Goal: Book appointment/travel/reservation

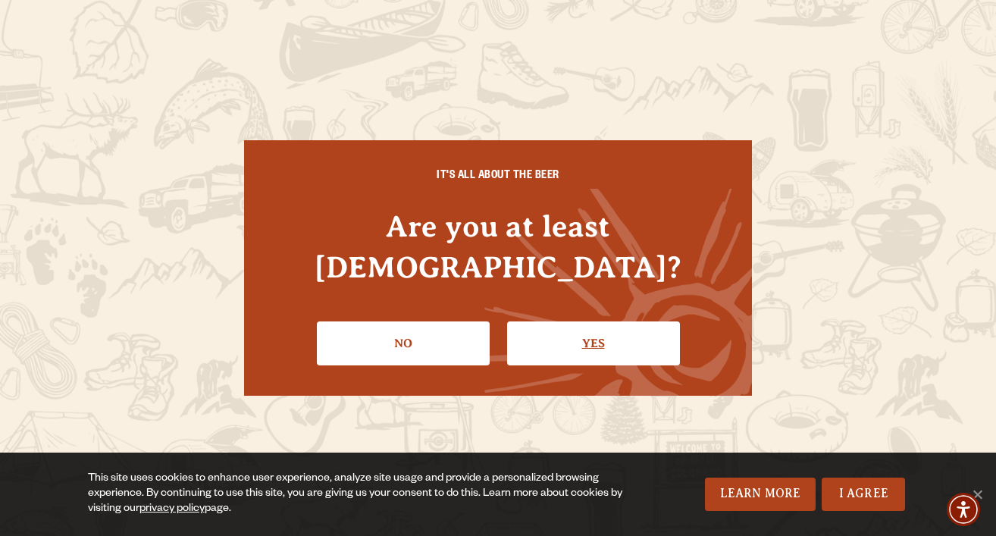
click at [591, 337] on link "Yes" at bounding box center [593, 343] width 173 height 44
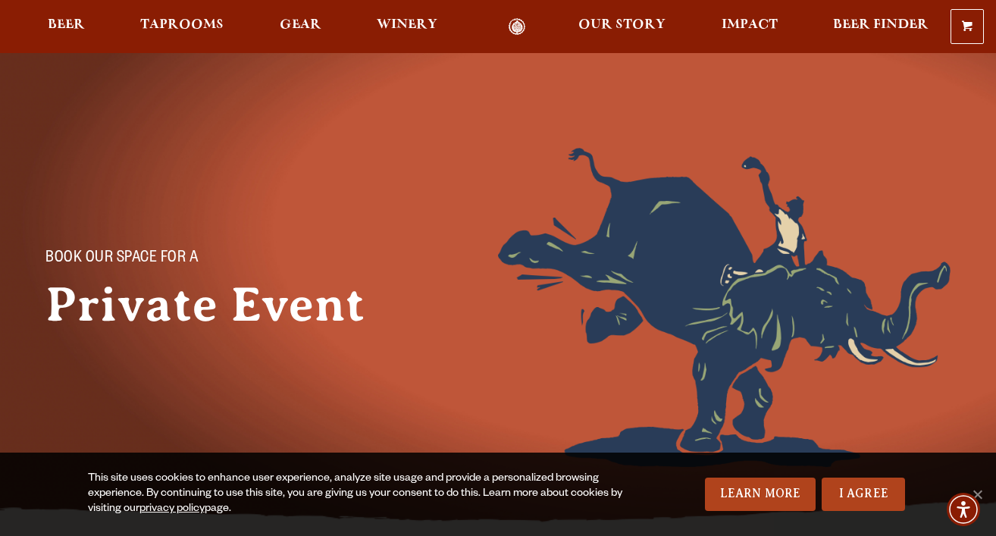
scroll to position [72, 0]
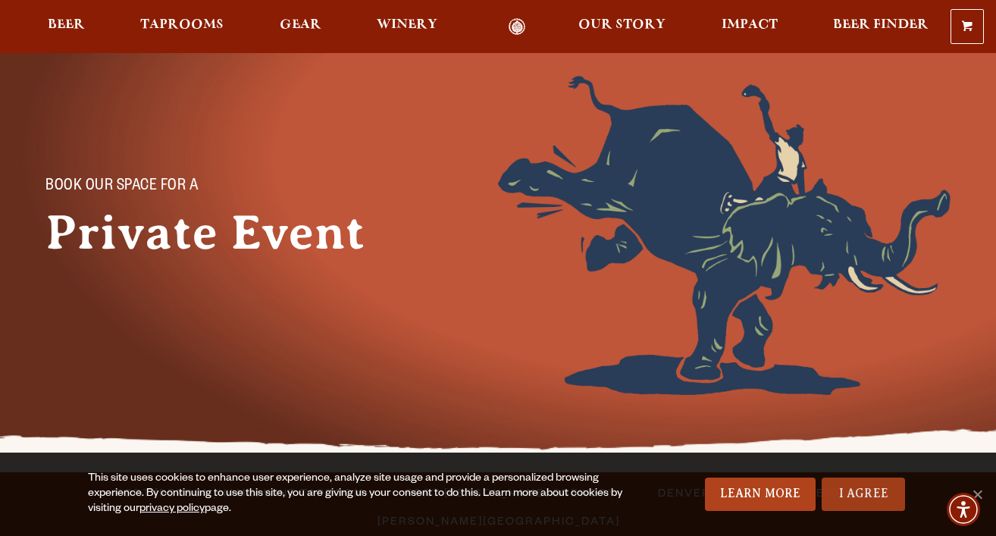
click at [860, 488] on link "I Agree" at bounding box center [863, 494] width 83 height 33
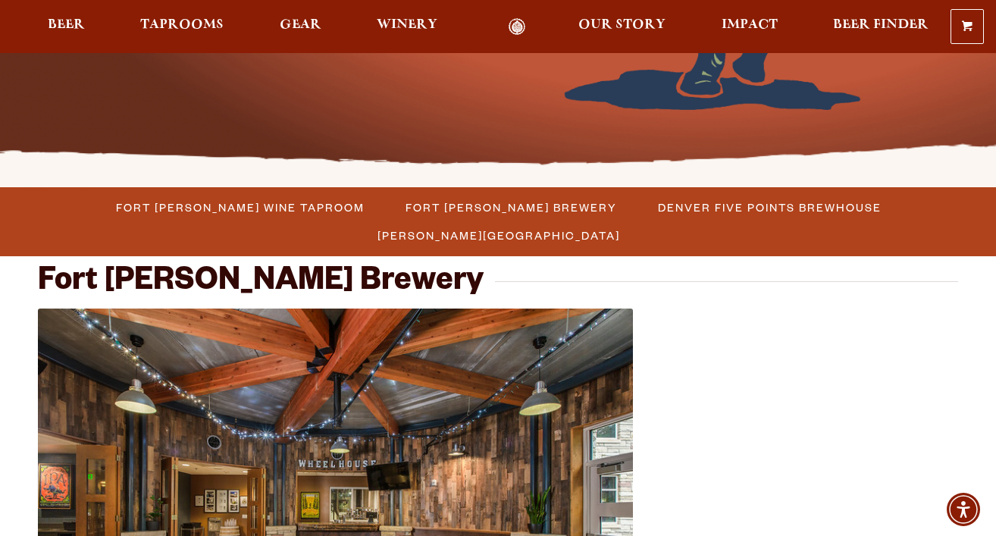
scroll to position [360, 0]
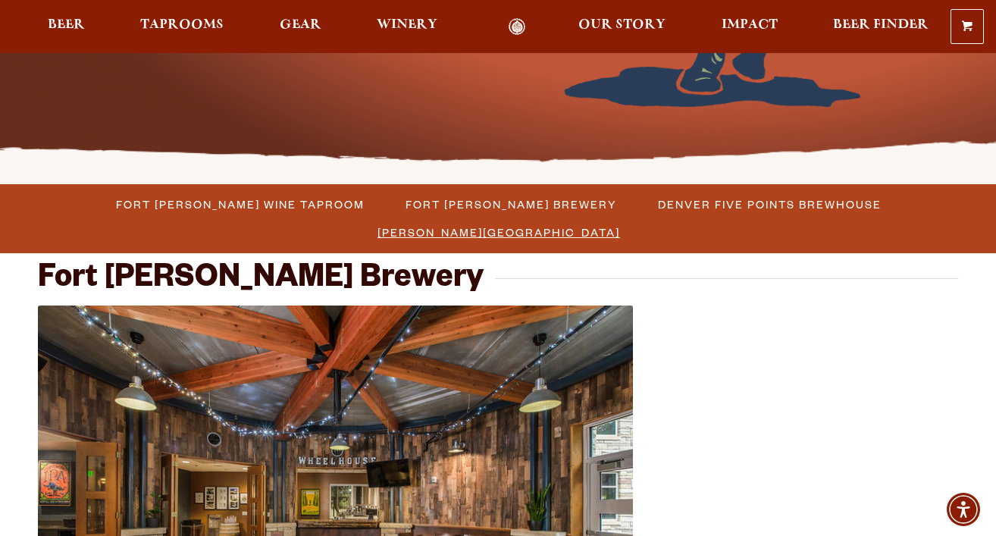
click at [620, 221] on span "[PERSON_NAME][GEOGRAPHIC_DATA]" at bounding box center [499, 232] width 243 height 22
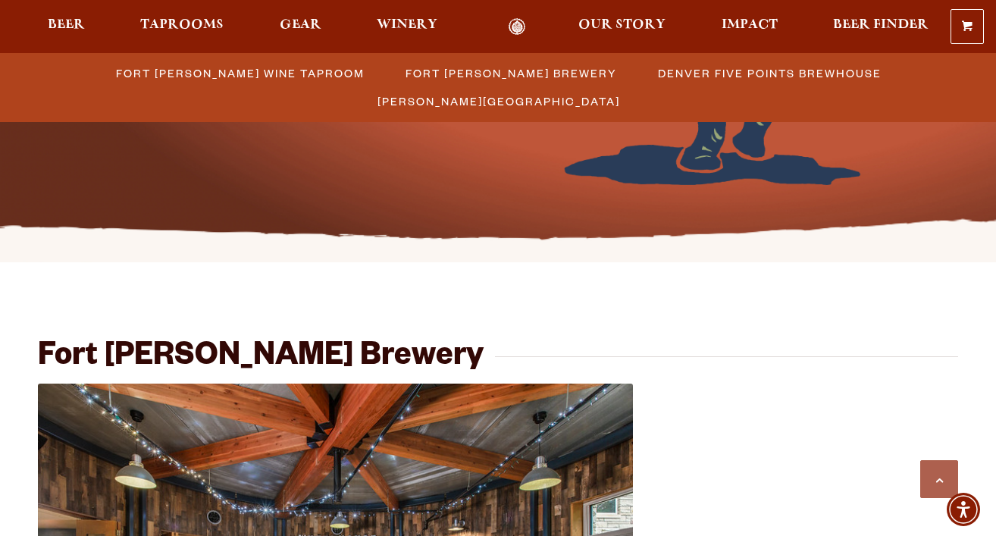
scroll to position [259, 0]
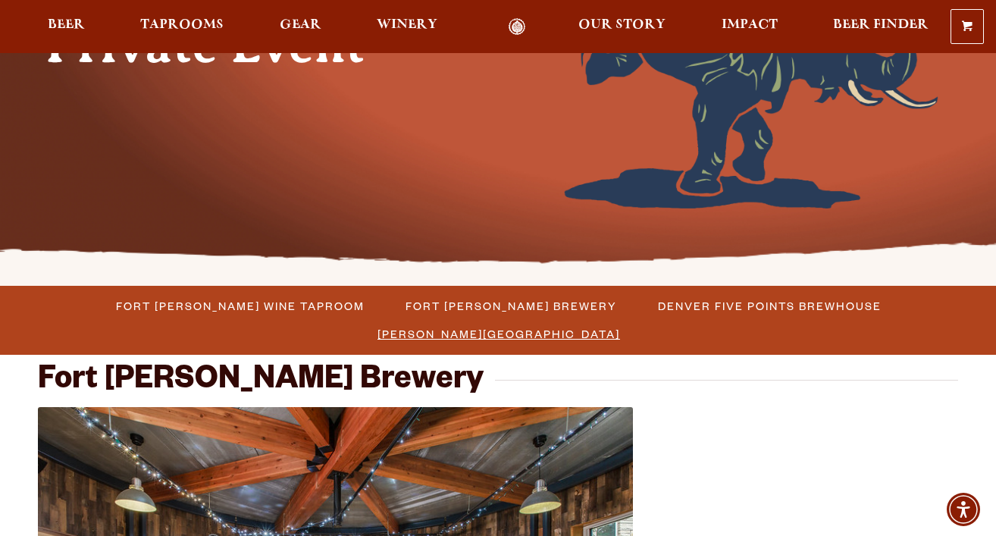
click at [620, 323] on span "[PERSON_NAME][GEOGRAPHIC_DATA]" at bounding box center [499, 334] width 243 height 22
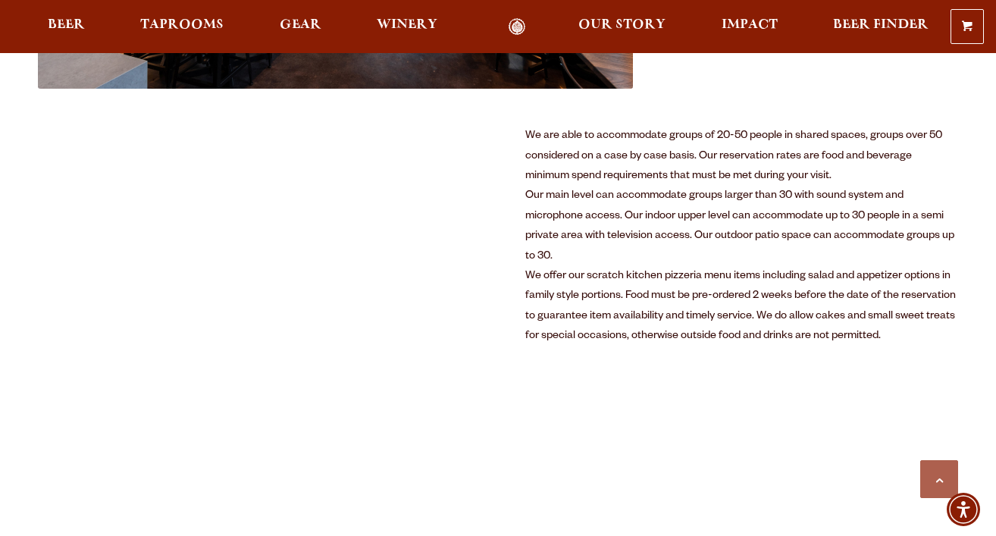
scroll to position [789, 0]
click at [713, 262] on div "Our main level can accommodate groups larger than 30 with sound system and micr…" at bounding box center [741, 226] width 433 height 80
click at [703, 272] on div "We offer our scratch kitchen pizzeria menu items including salad and appetizer …" at bounding box center [741, 306] width 433 height 80
click at [703, 298] on div "We offer our scratch kitchen pizzeria menu items including salad and appetizer …" at bounding box center [741, 306] width 433 height 80
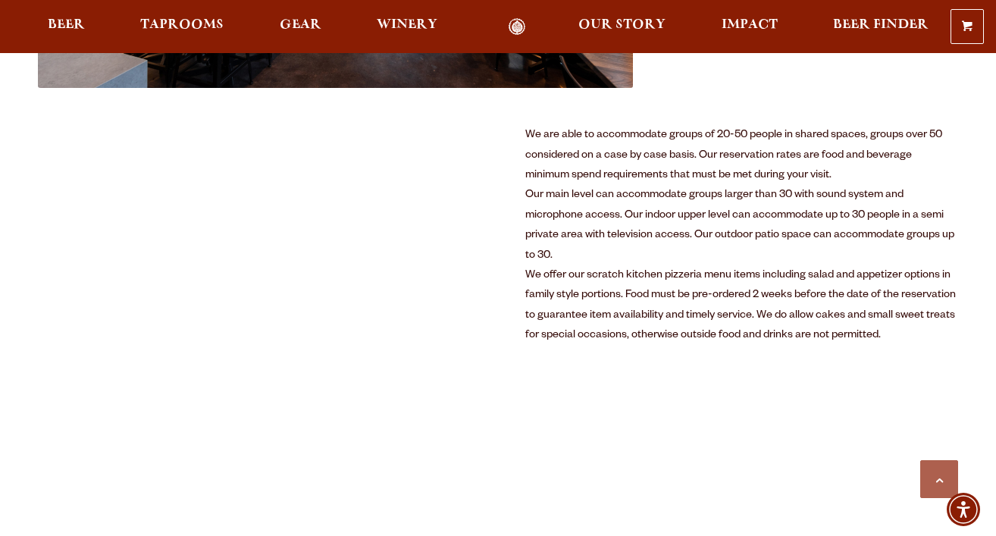
click at [732, 252] on div "Our main level can accommodate groups larger than 30 with sound system and micr…" at bounding box center [741, 226] width 433 height 80
click at [732, 290] on div "We offer our scratch kitchen pizzeria menu items including salad and appetizer …" at bounding box center [741, 306] width 433 height 80
click at [715, 301] on div "We offer our scratch kitchen pizzeria menu items including salad and appetizer …" at bounding box center [741, 306] width 433 height 80
